Goal: Find specific page/section: Find specific page/section

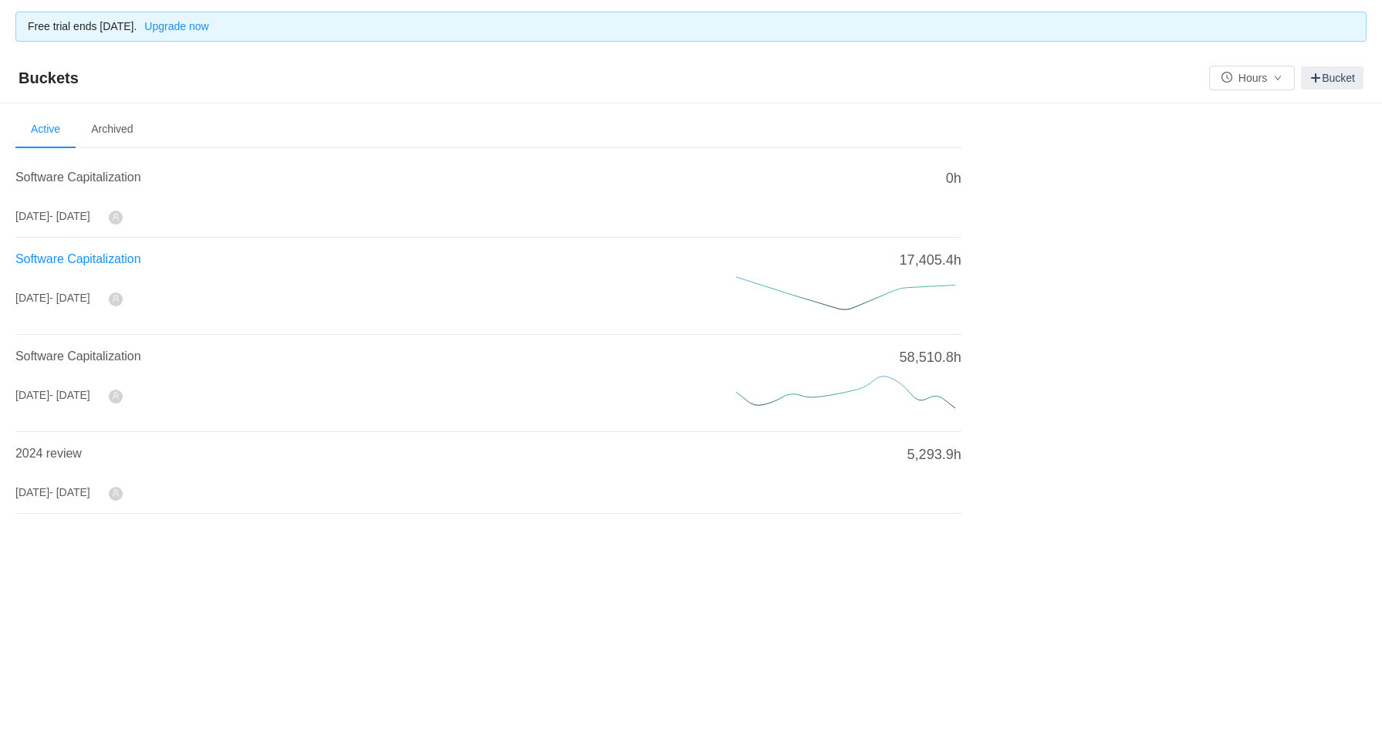
click at [134, 259] on span "Software Capitalization" at bounding box center [78, 258] width 126 height 13
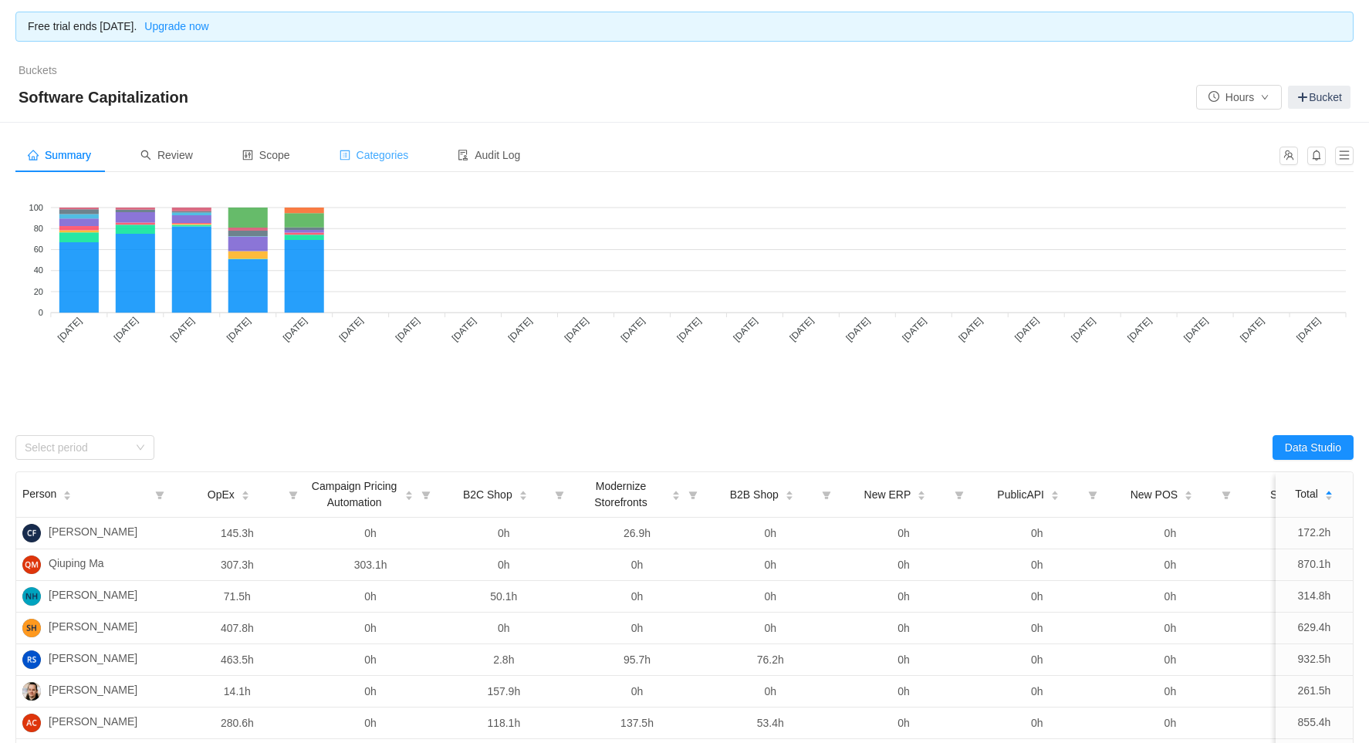
click at [361, 164] on div "Categories" at bounding box center [374, 155] width 94 height 35
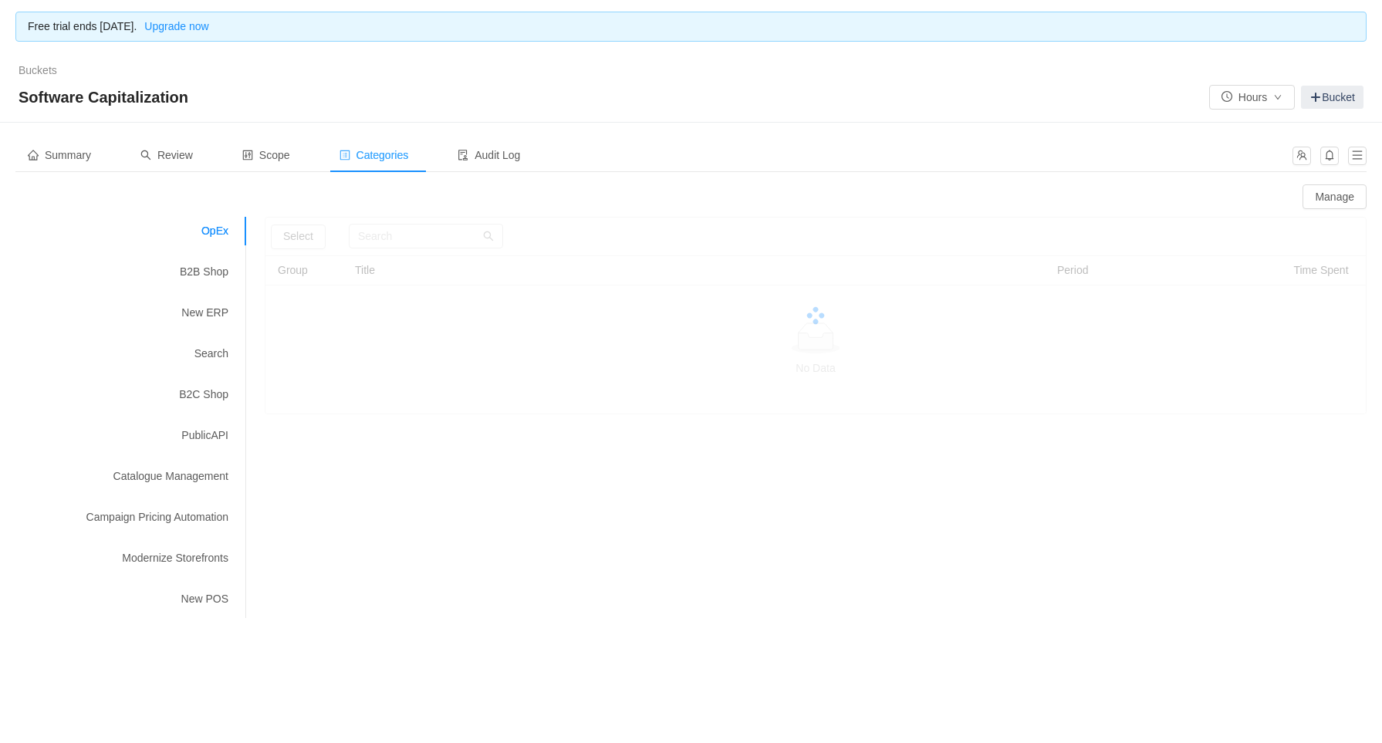
click at [361, 164] on div "Categories" at bounding box center [374, 155] width 94 height 35
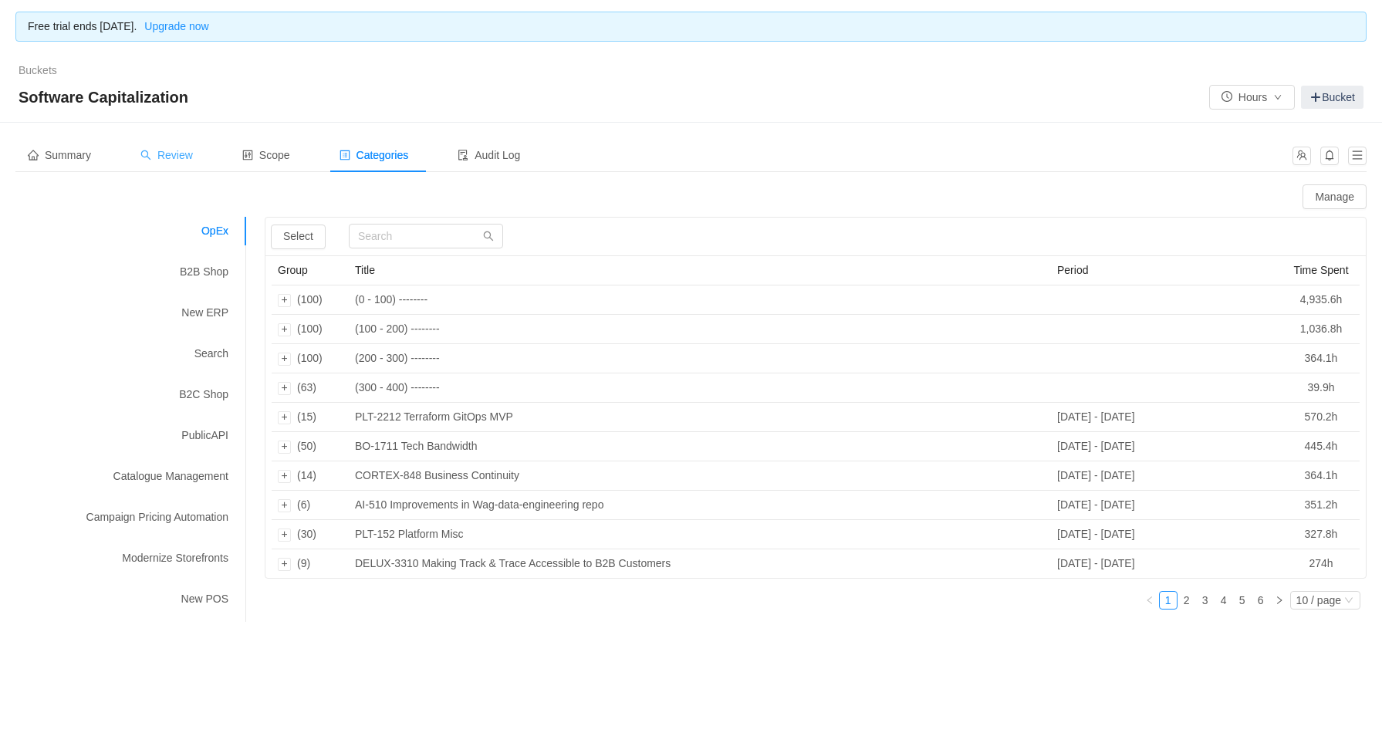
click at [188, 164] on div "Review" at bounding box center [166, 155] width 77 height 35
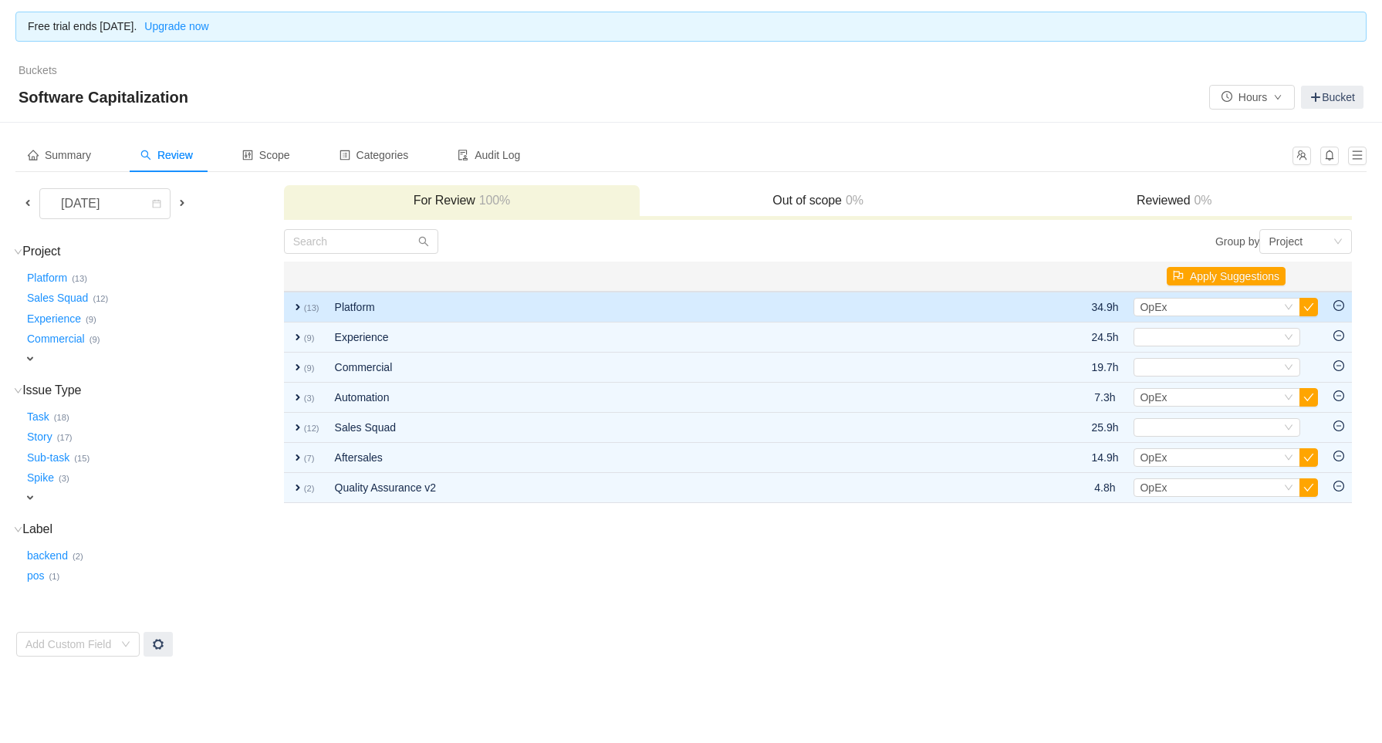
click at [296, 301] on span "expand" at bounding box center [298, 307] width 12 height 12
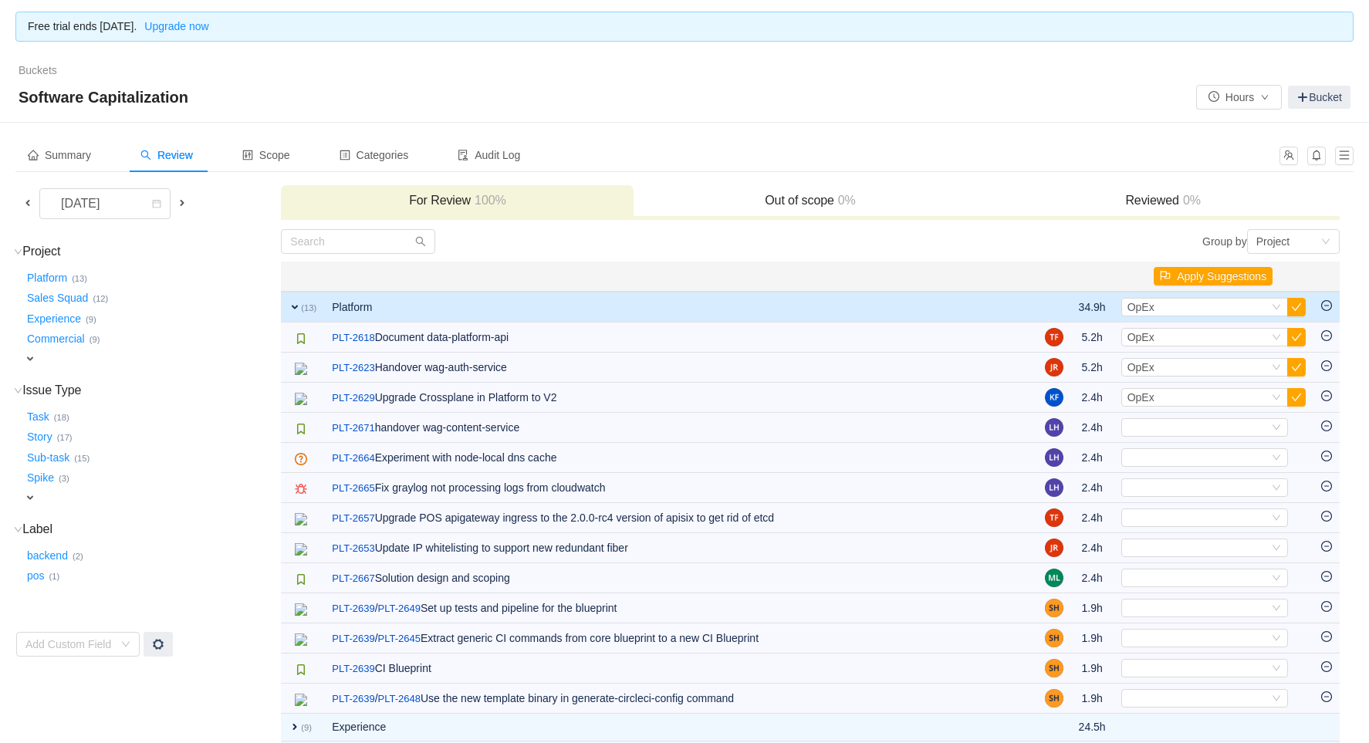
click at [292, 303] on span "expand" at bounding box center [295, 307] width 12 height 12
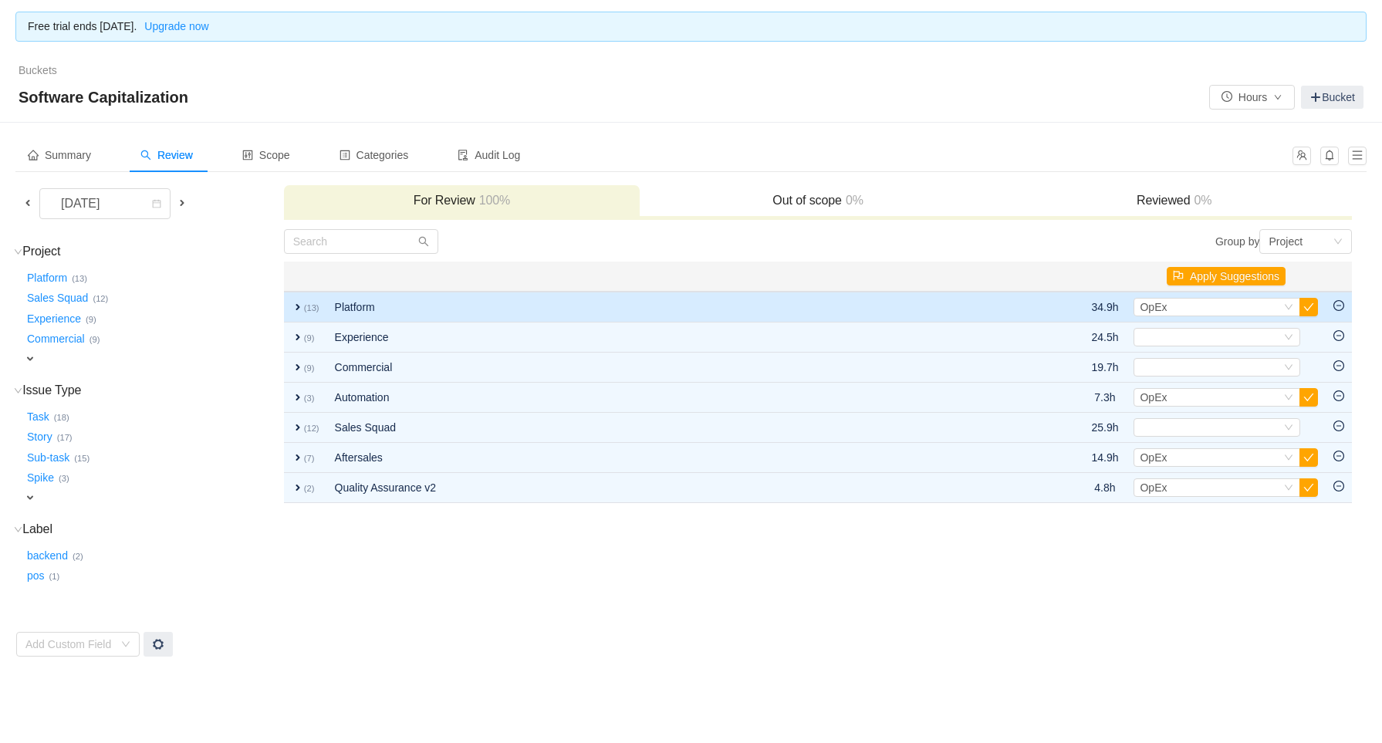
click at [299, 310] on span "expand" at bounding box center [298, 307] width 12 height 12
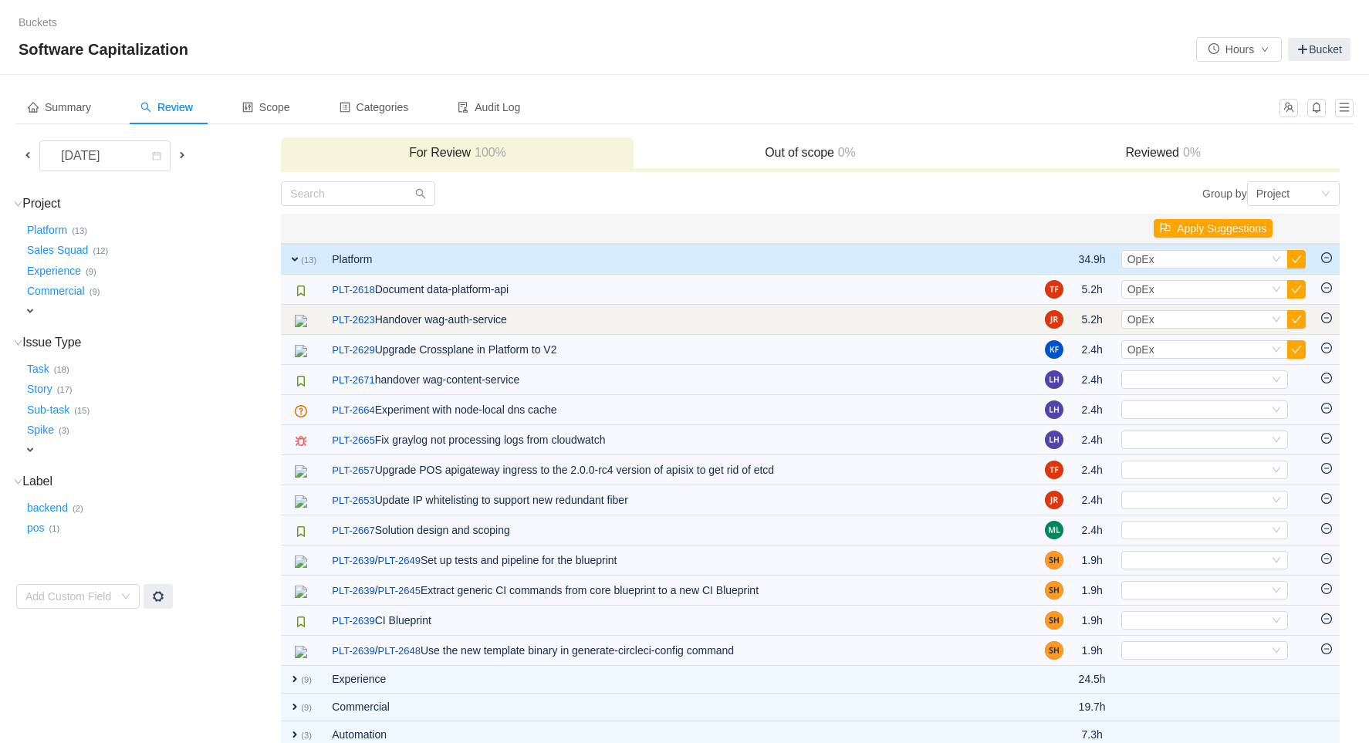
scroll to position [47, 0]
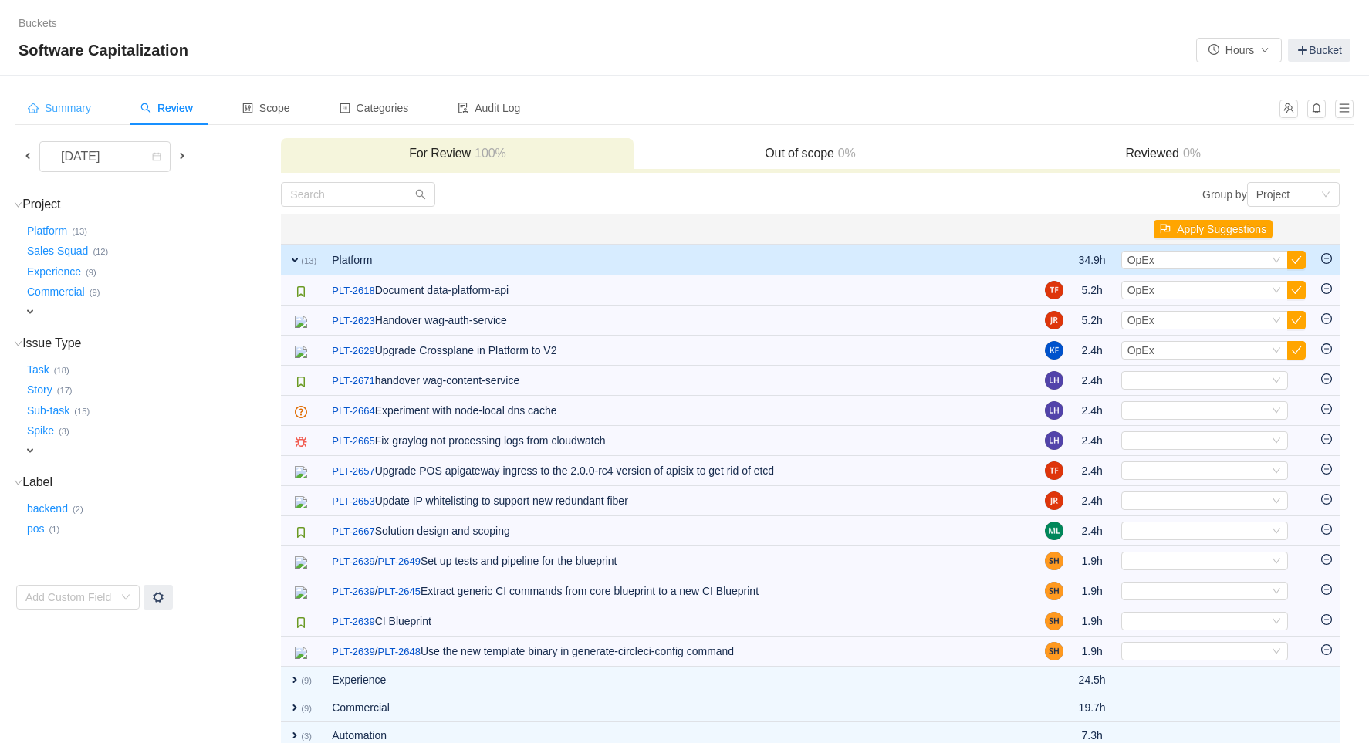
click at [79, 108] on span "Summary" at bounding box center [59, 108] width 63 height 12
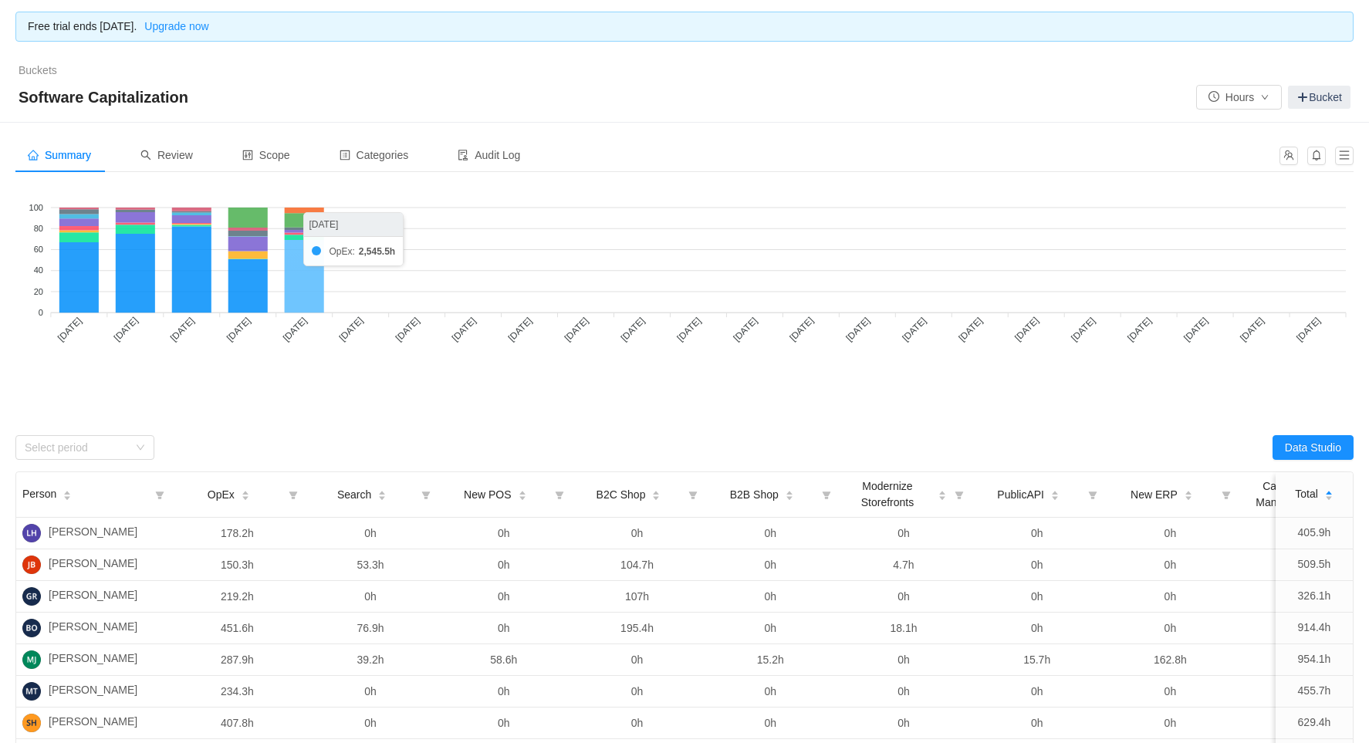
click at [319, 250] on icon at bounding box center [304, 276] width 39 height 73
click at [191, 156] on span "Review" at bounding box center [166, 155] width 52 height 12
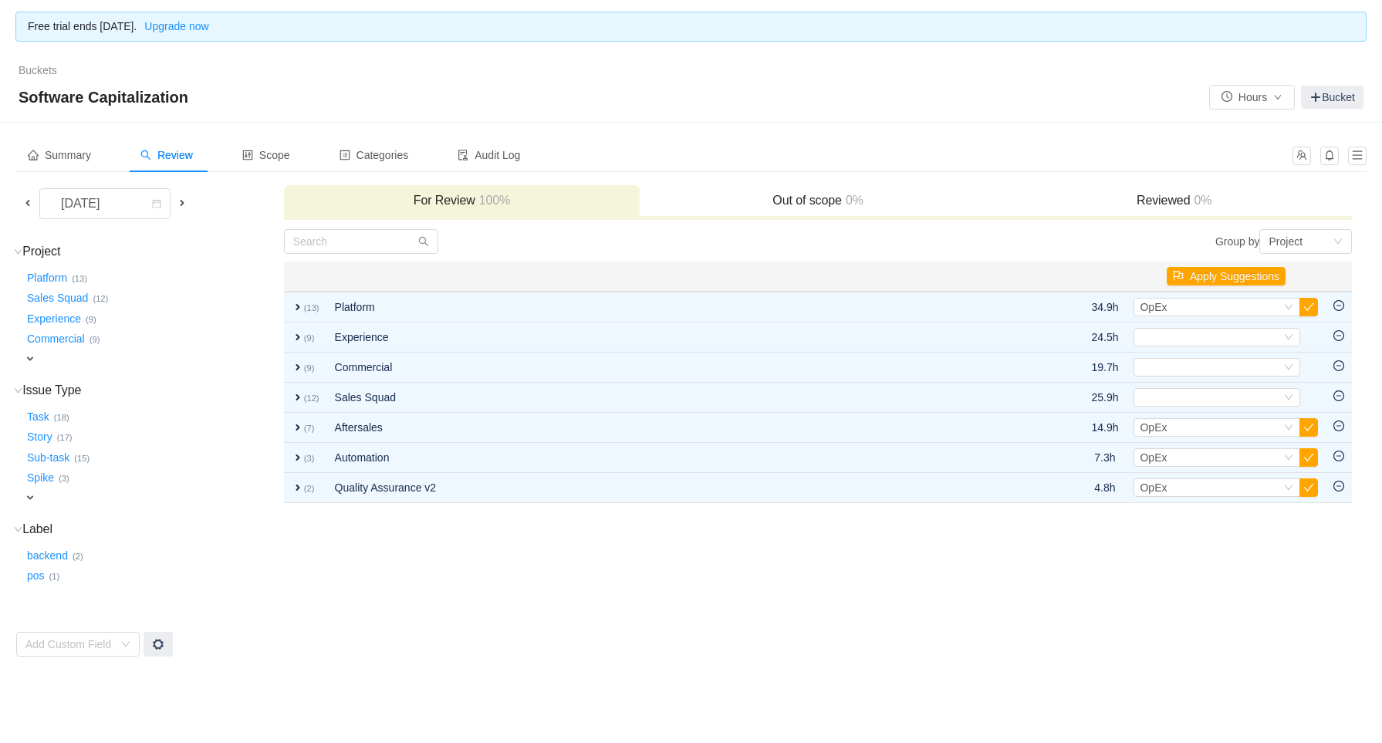
click at [346, 175] on div "Summary Review Scope Categories Audit Log" at bounding box center [691, 161] width 1352 height 46
click at [362, 168] on div "Categories" at bounding box center [374, 155] width 94 height 35
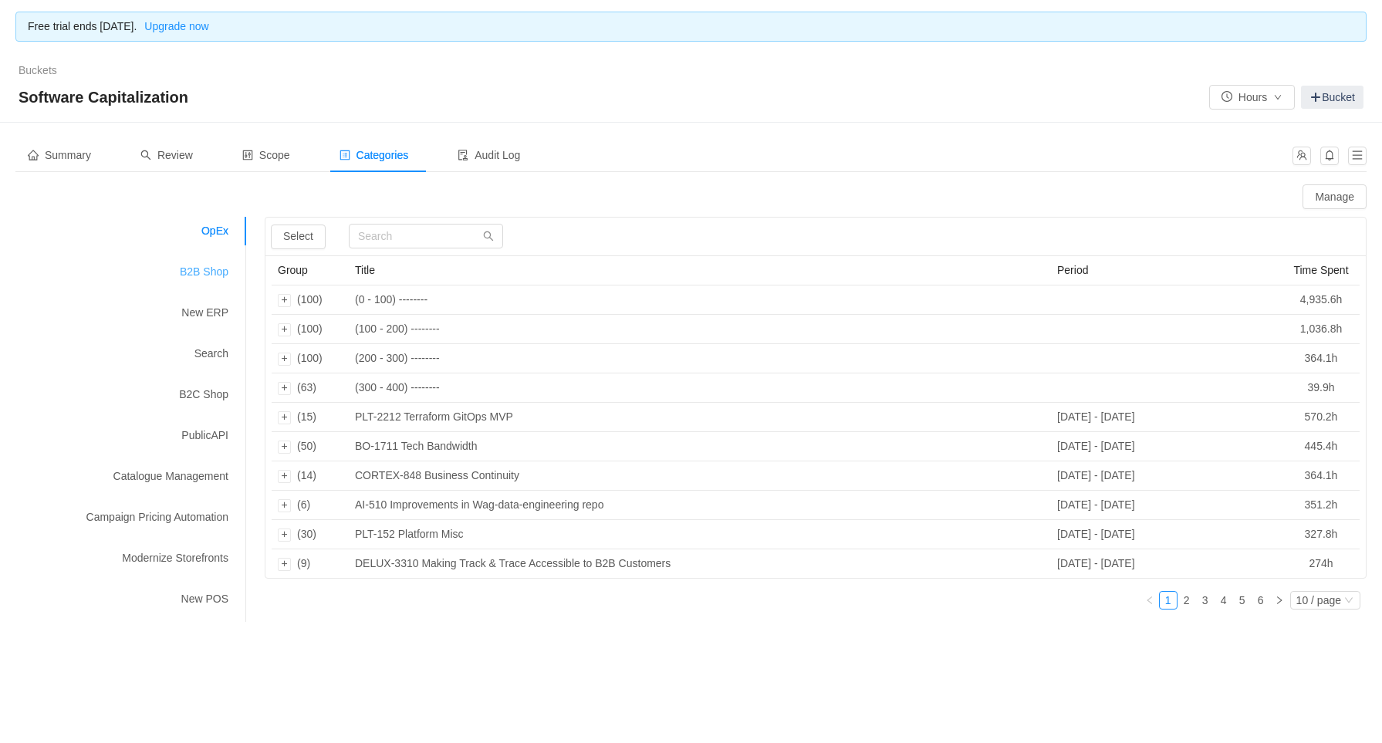
click at [212, 278] on div "B2B Shop" at bounding box center [131, 272] width 232 height 29
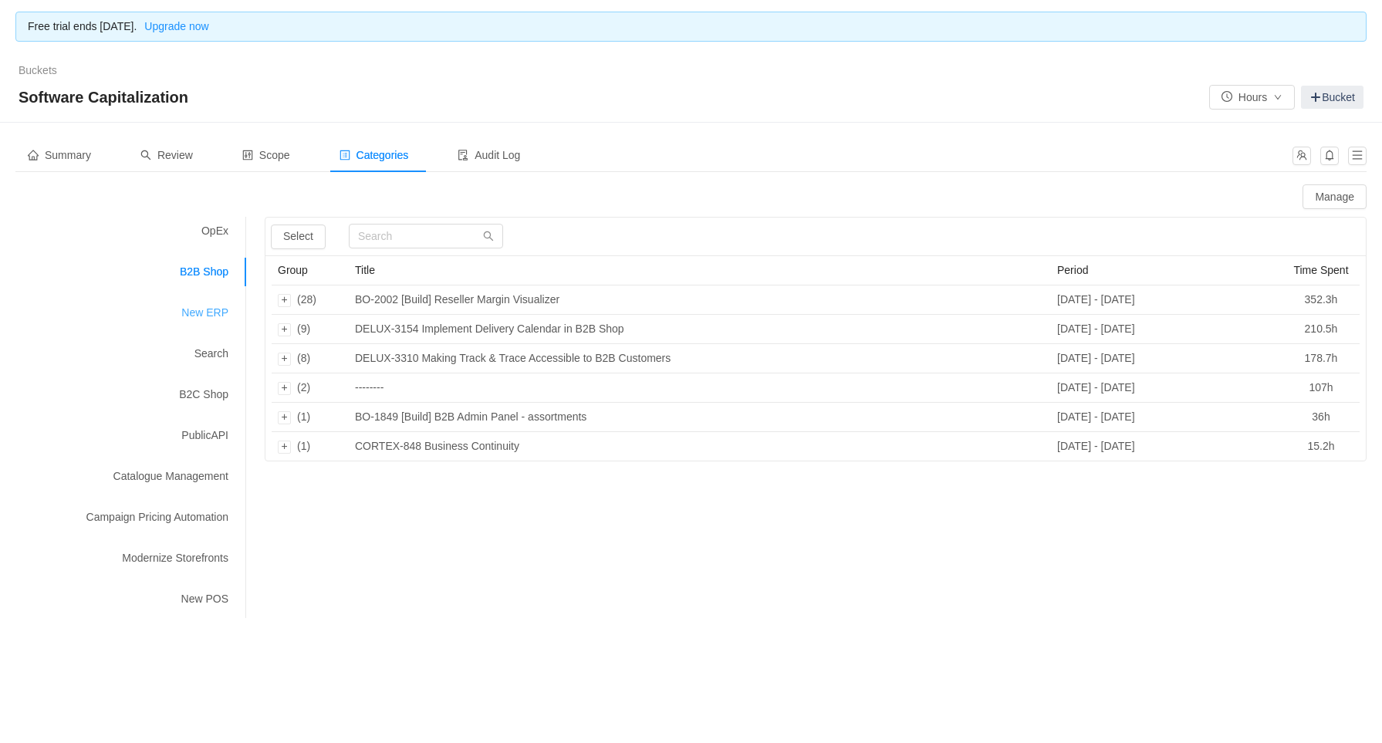
click at [225, 317] on div "New ERP" at bounding box center [131, 313] width 232 height 29
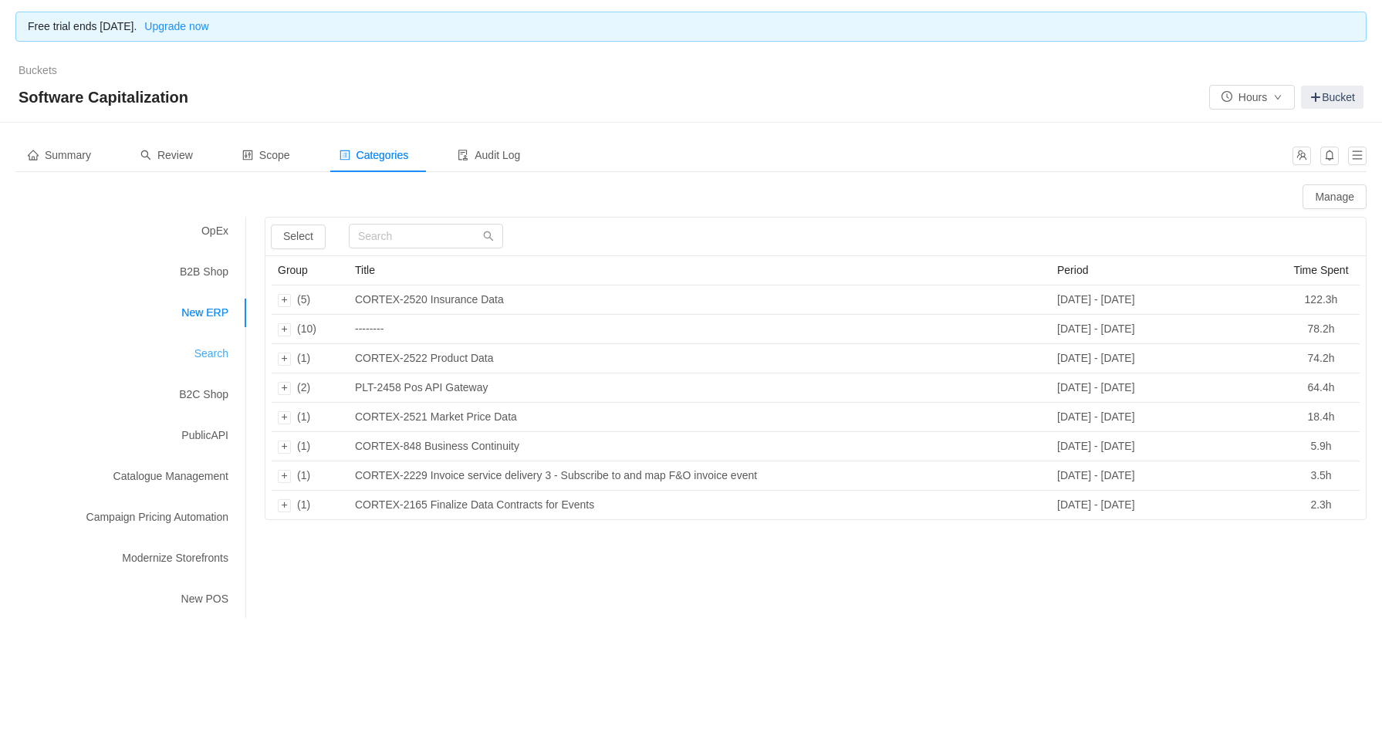
click at [215, 360] on div "Search" at bounding box center [131, 354] width 232 height 29
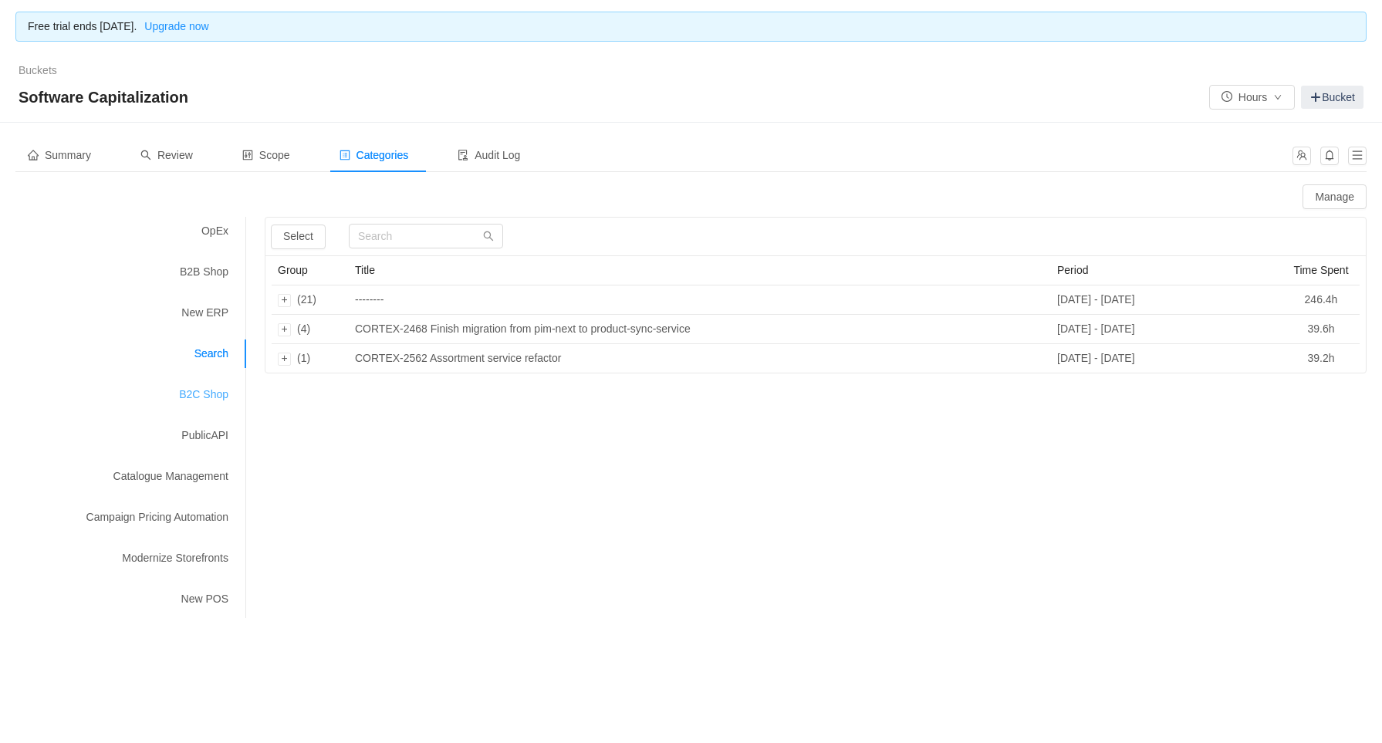
click at [221, 391] on div "B2C Shop" at bounding box center [131, 395] width 232 height 29
click at [222, 436] on div "PublicAPI" at bounding box center [131, 435] width 232 height 29
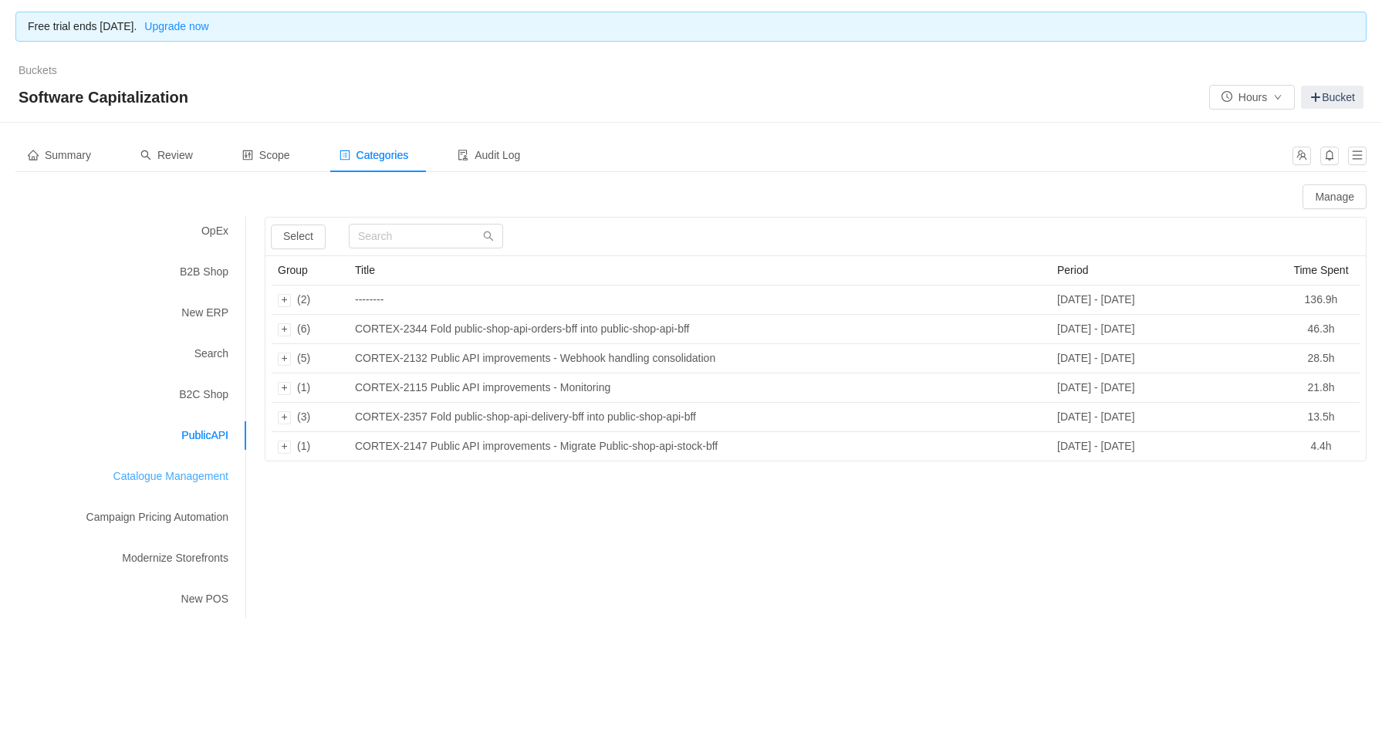
click at [212, 483] on div "Catalogue Management" at bounding box center [131, 476] width 232 height 29
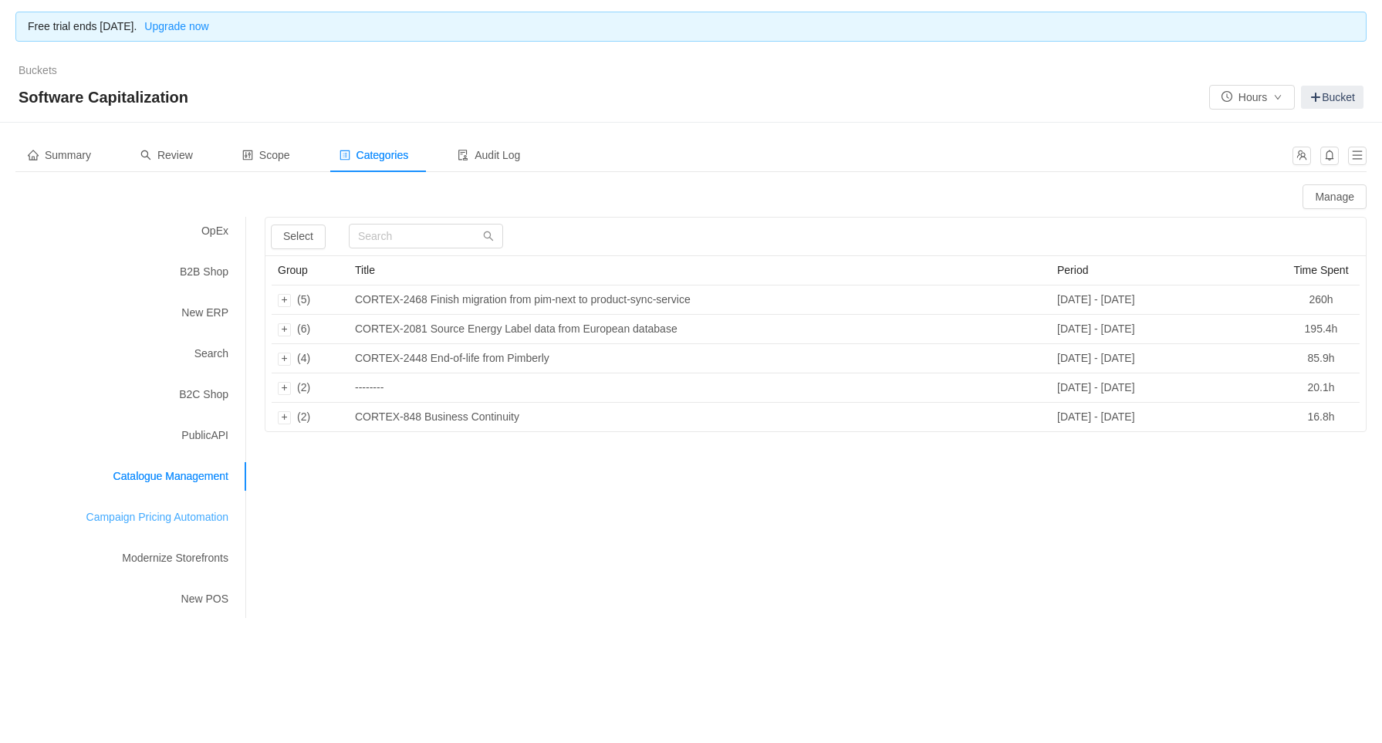
click at [224, 503] on div "Campaign Pricing Automation" at bounding box center [131, 517] width 232 height 29
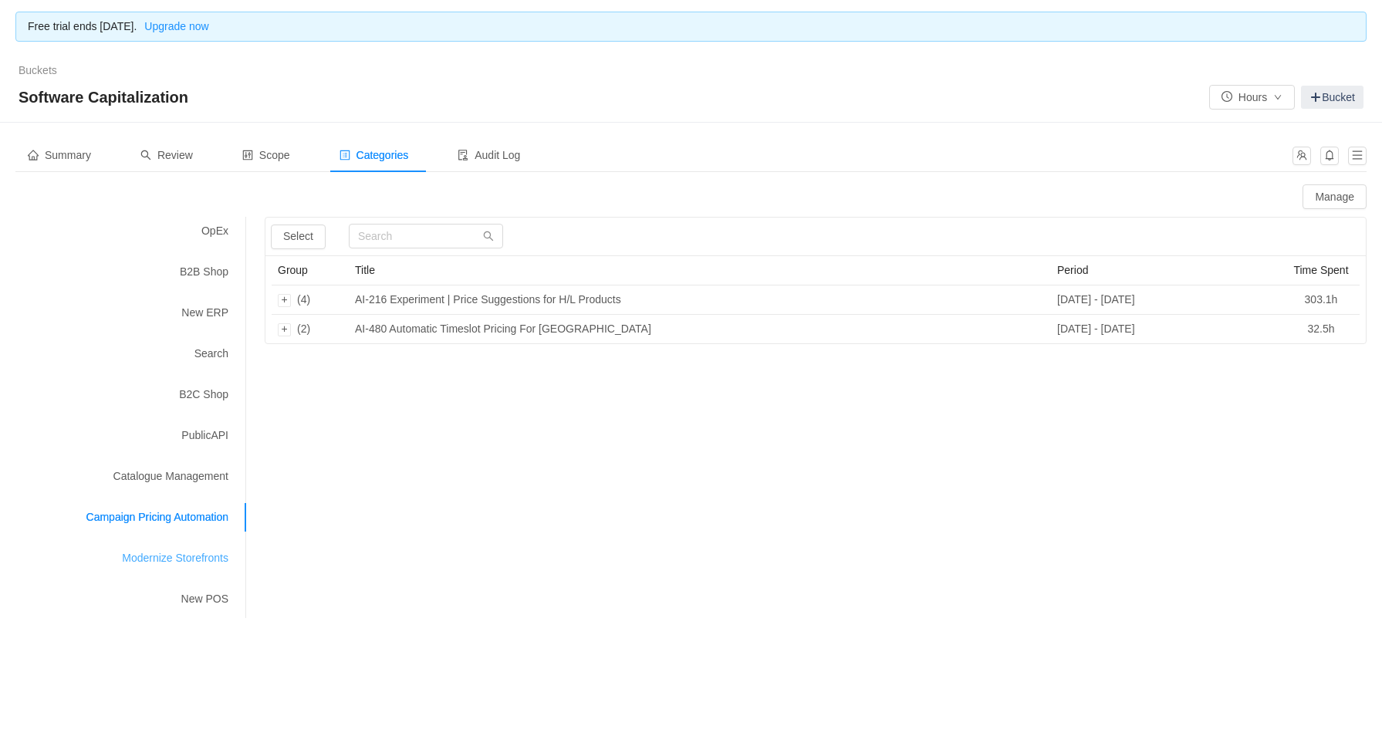
click at [213, 503] on div "Modernize Storefronts" at bounding box center [131, 558] width 232 height 29
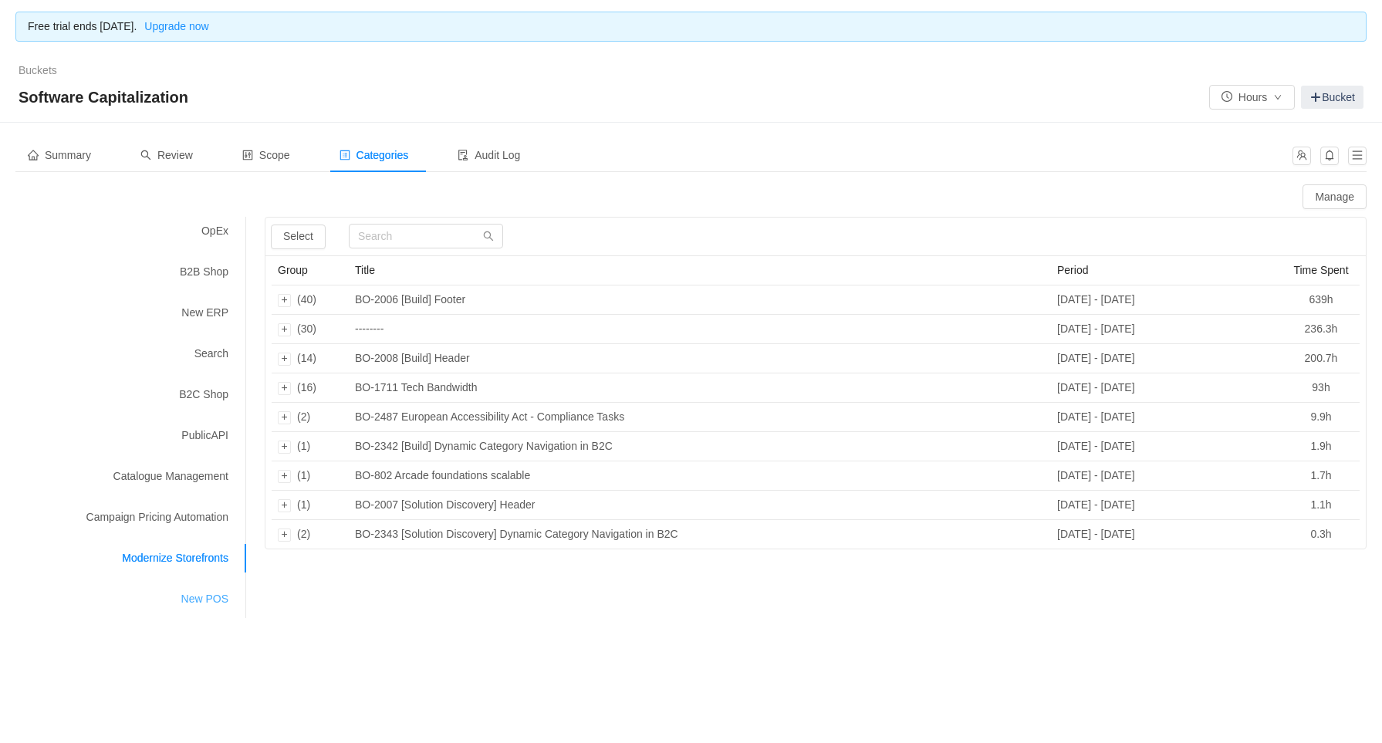
click at [230, 503] on div "New POS" at bounding box center [131, 599] width 232 height 29
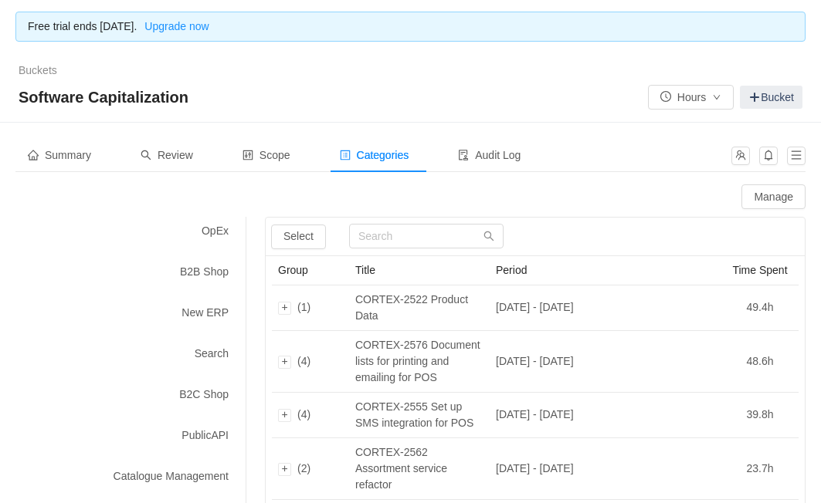
click at [241, 94] on div "Software Capitalization Hours Bucket" at bounding box center [410, 97] width 783 height 25
